Goal: Complete application form

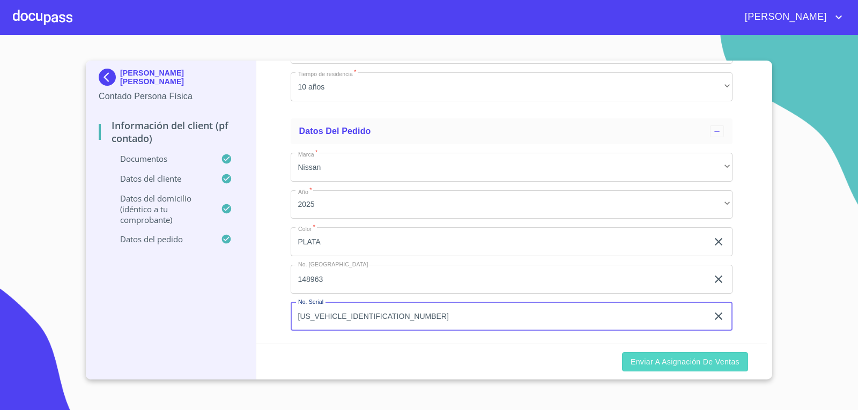
type input "[US_VEHICLE_IDENTIFICATION_NUMBER]"
click at [650, 366] on span "Enviar a Asignación de Ventas" at bounding box center [684, 361] width 109 height 13
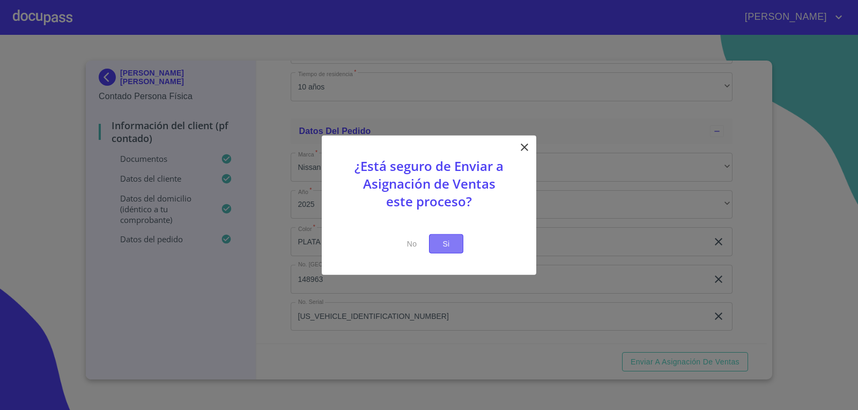
click at [449, 250] on button "Si" at bounding box center [446, 244] width 34 height 20
